Goal: Transaction & Acquisition: Purchase product/service

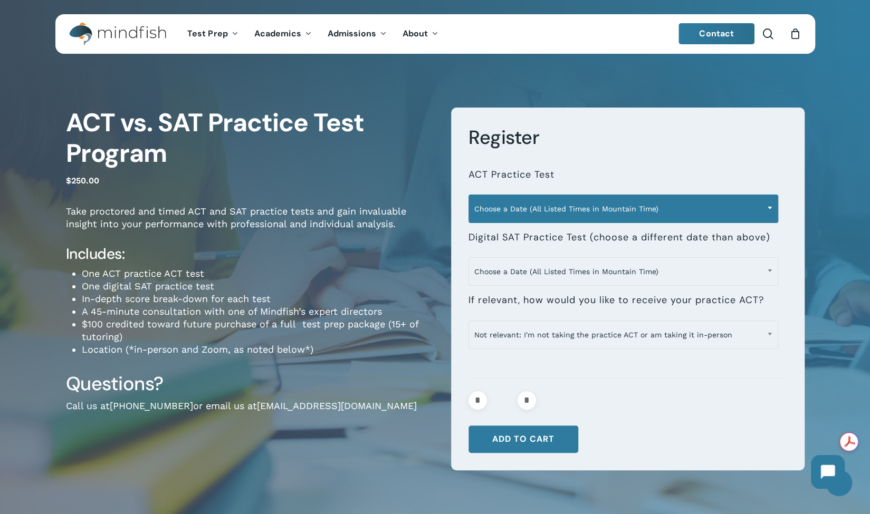
click at [588, 210] on span "Choose a Date (All Listed Times in Mountain Time)" at bounding box center [623, 209] width 309 height 22
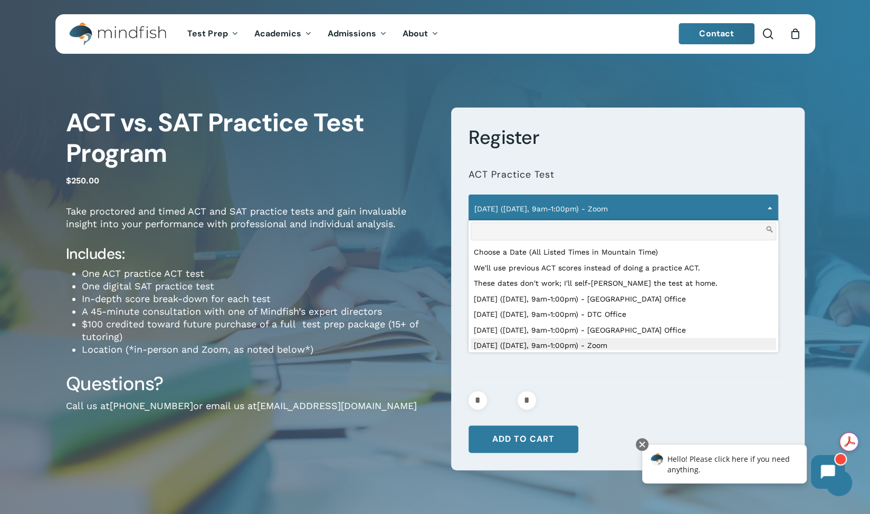
click at [773, 208] on span at bounding box center [770, 208] width 16 height 26
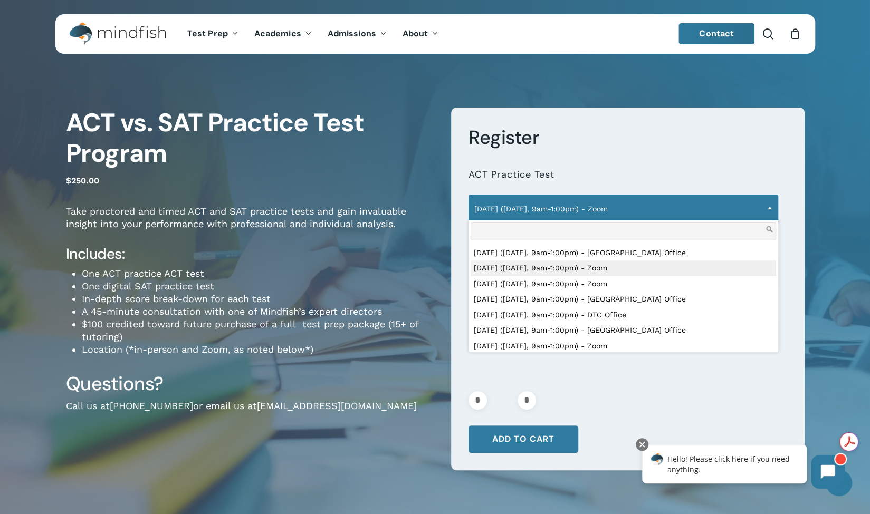
click at [686, 232] on input "search" at bounding box center [623, 232] width 305 height 18
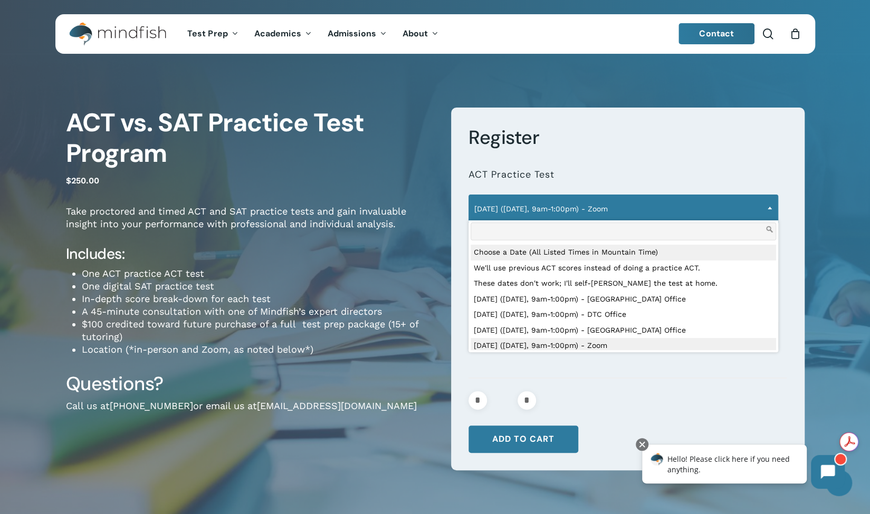
select select "**********"
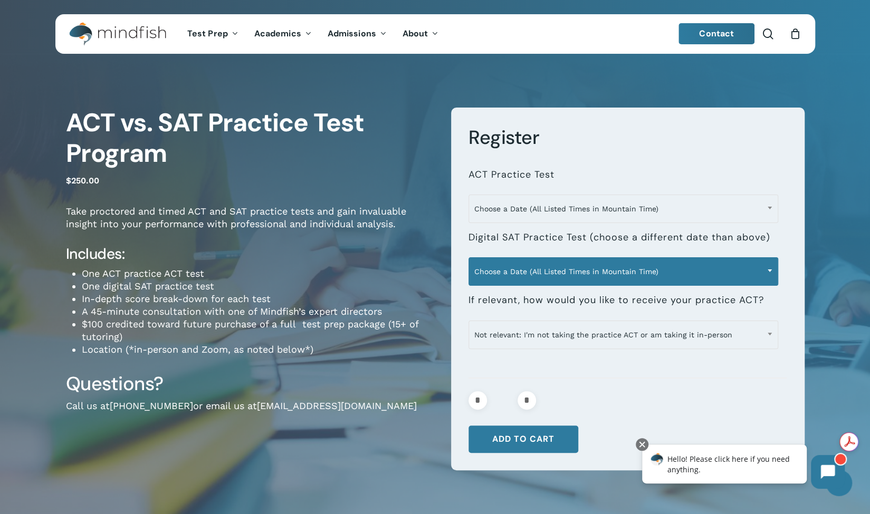
click at [726, 274] on span "Choose a Date (All Listed Times in Mountain Time)" at bounding box center [623, 272] width 309 height 22
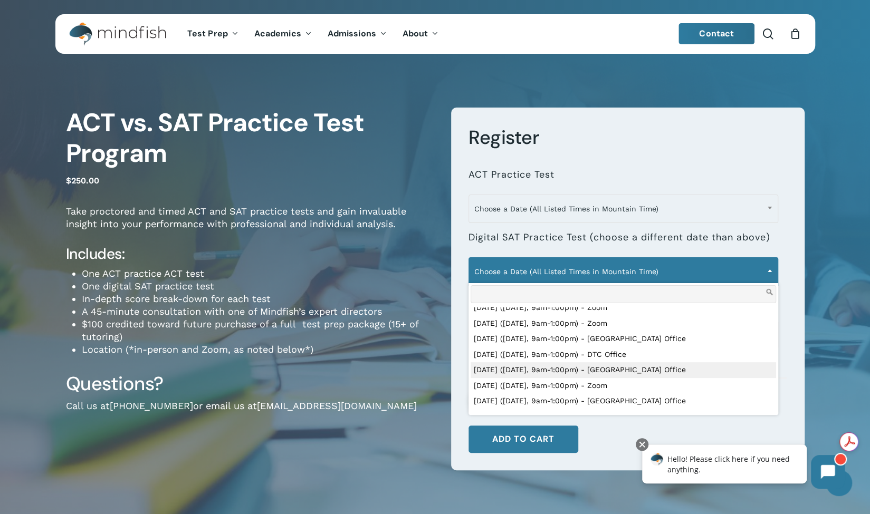
scroll to position [102, 0]
